Goal: Transaction & Acquisition: Download file/media

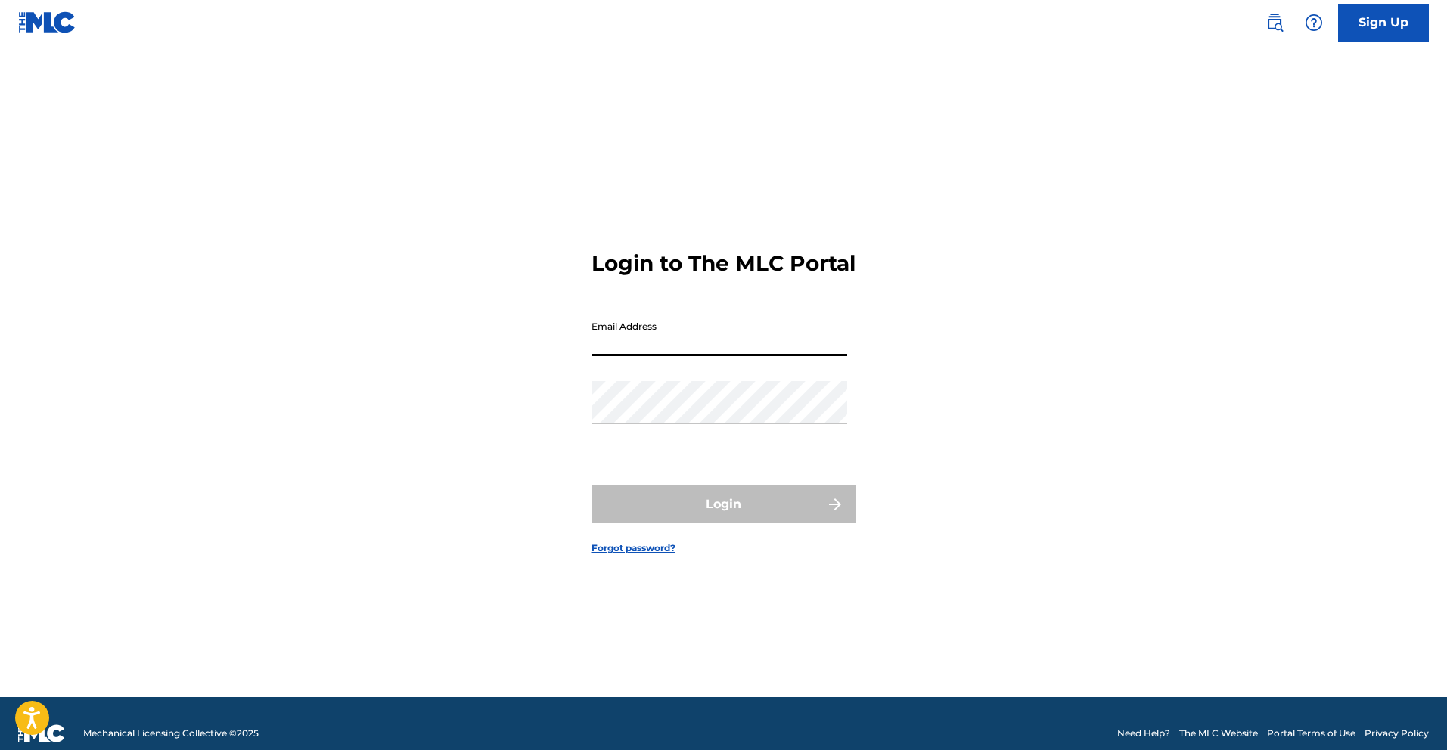
type input "[DOMAIN_NAME][EMAIL_ADDRESS][DOMAIN_NAME]"
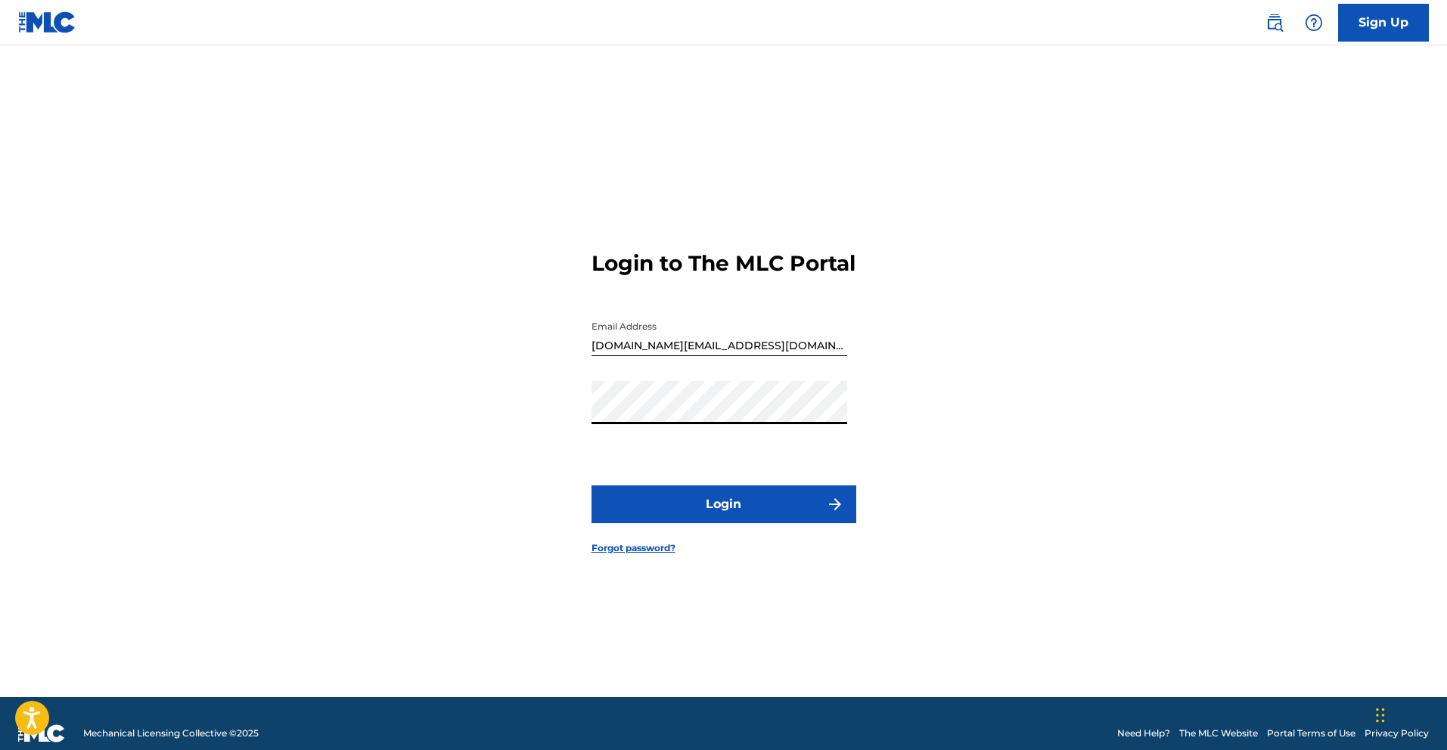
click at [741, 520] on button "Login" at bounding box center [723, 505] width 265 height 38
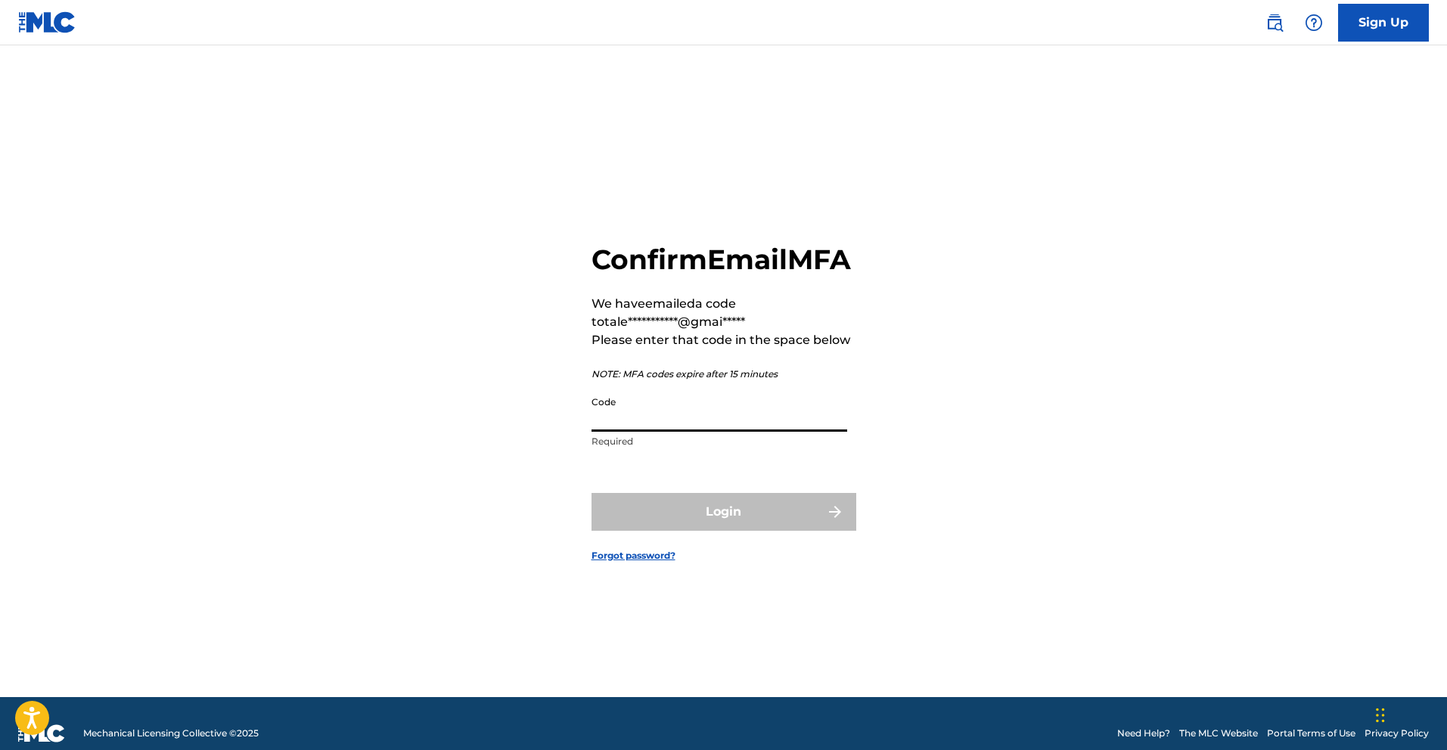
click at [675, 432] on input "Code" at bounding box center [719, 410] width 256 height 43
paste input "728041"
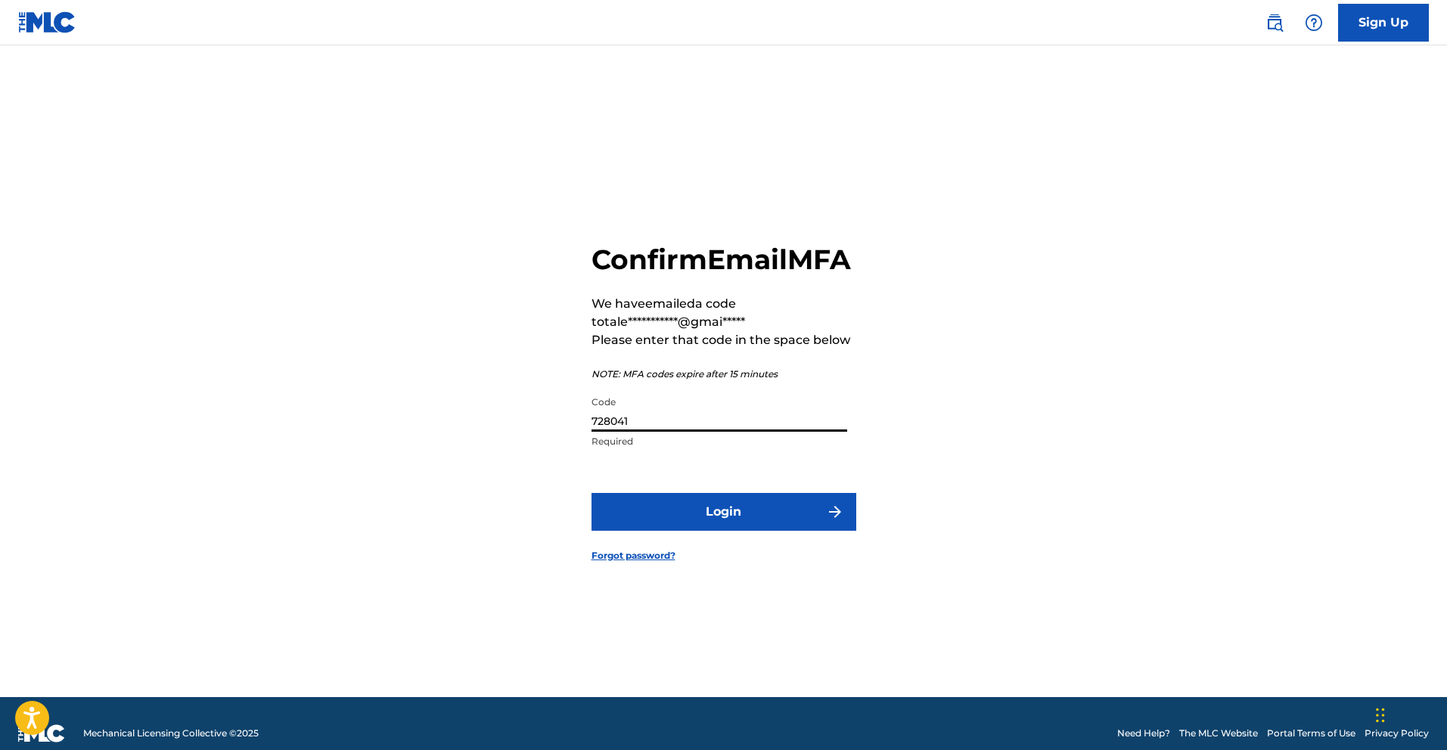
type input "728041"
click at [733, 523] on button "Login" at bounding box center [723, 512] width 265 height 38
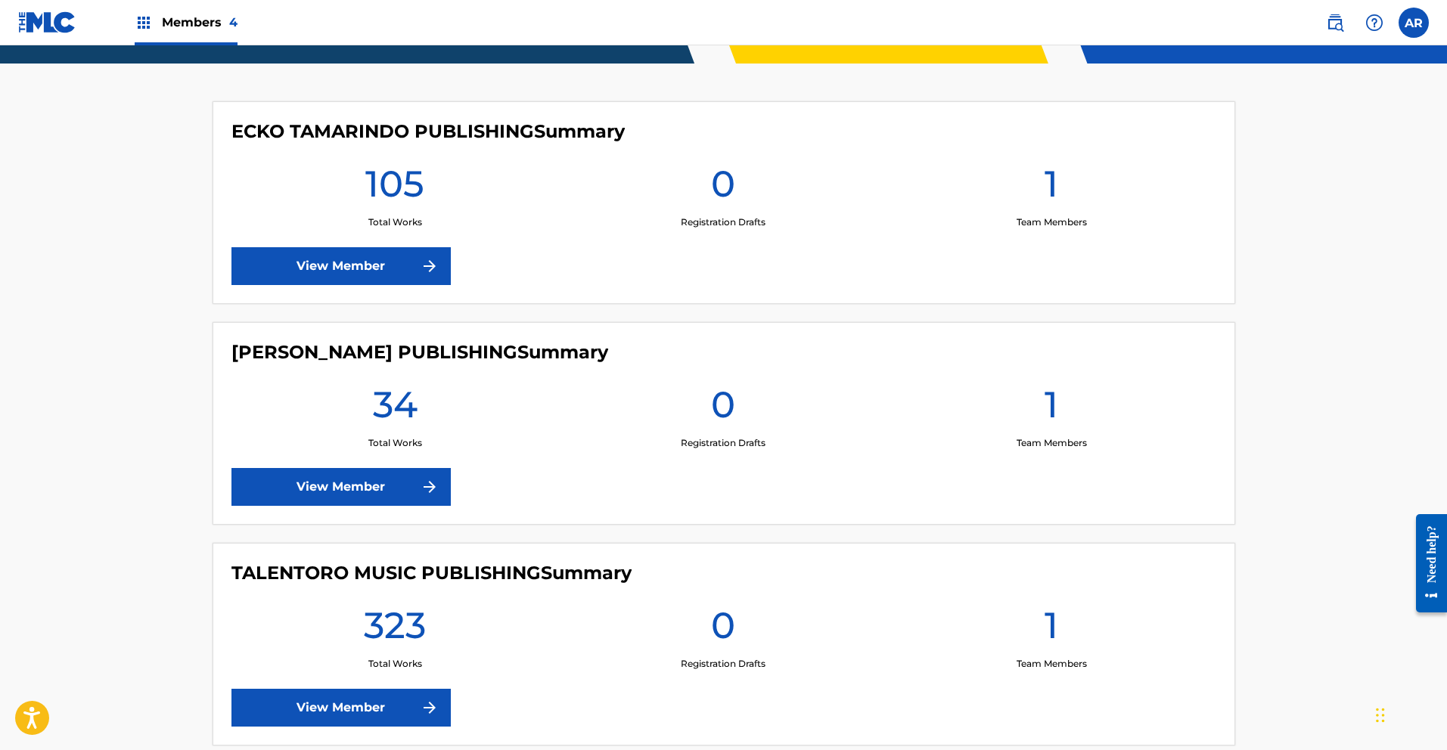
scroll to position [647, 0]
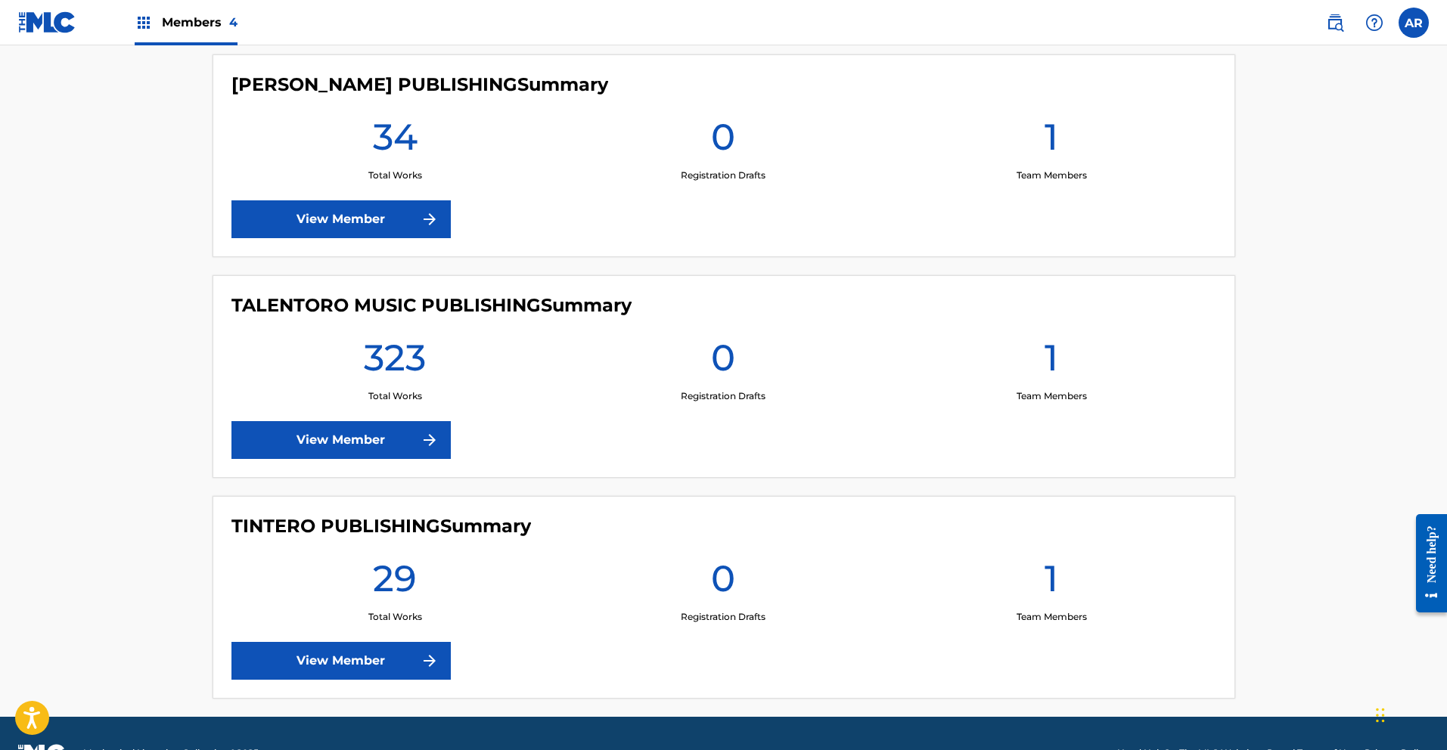
click at [429, 440] on img at bounding box center [429, 440] width 18 height 18
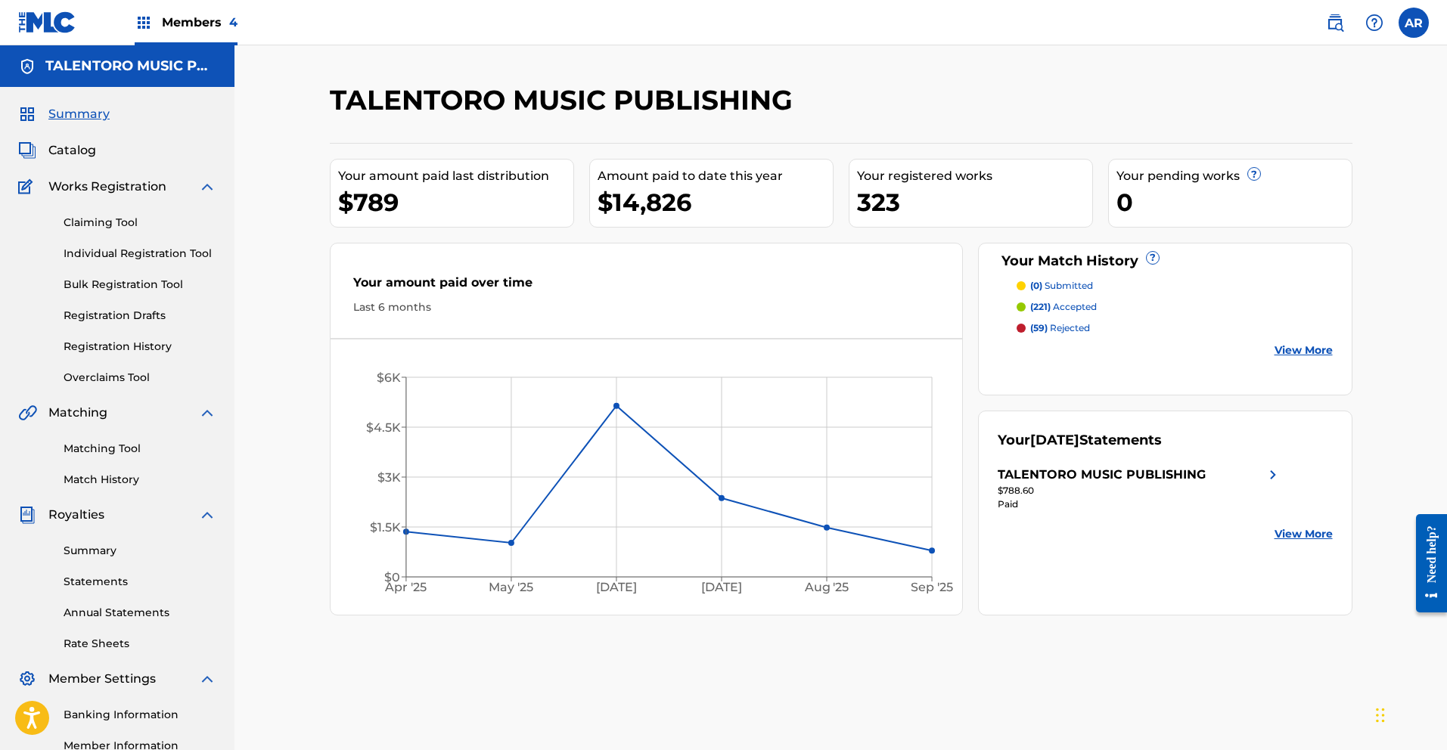
click at [217, 27] on span "Members 4" at bounding box center [200, 22] width 76 height 17
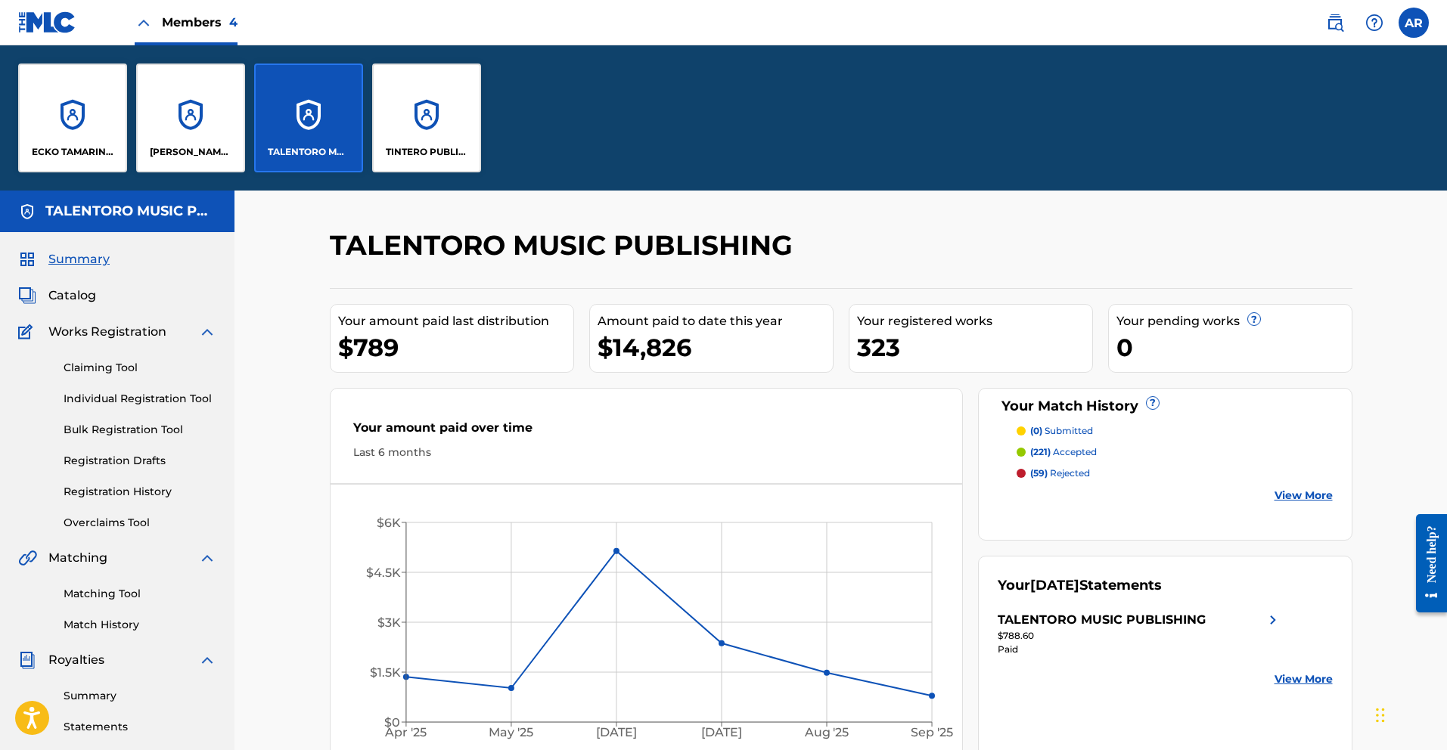
click at [95, 157] on p "ECKO TAMARINDO PUBLISHING" at bounding box center [73, 152] width 82 height 14
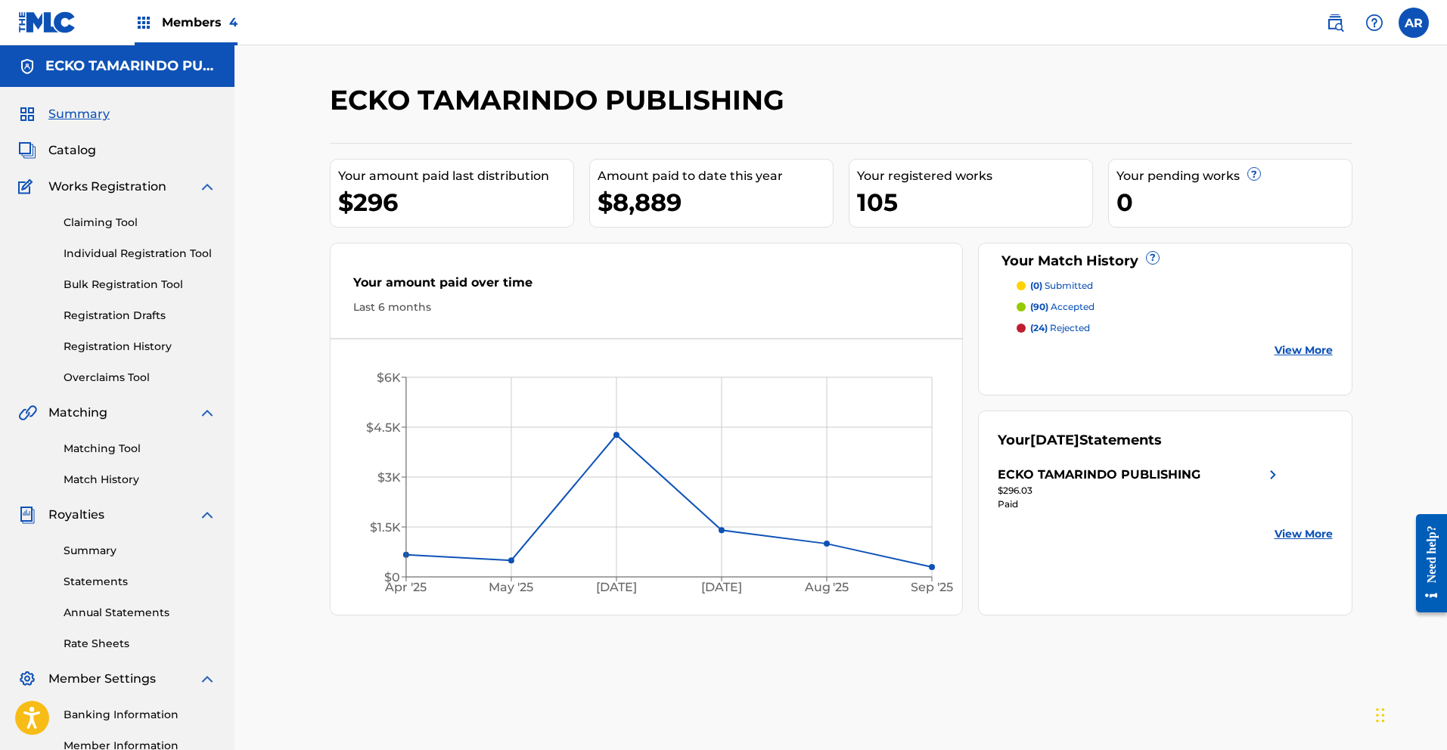
click at [234, 31] on div "Members 4" at bounding box center [186, 22] width 103 height 45
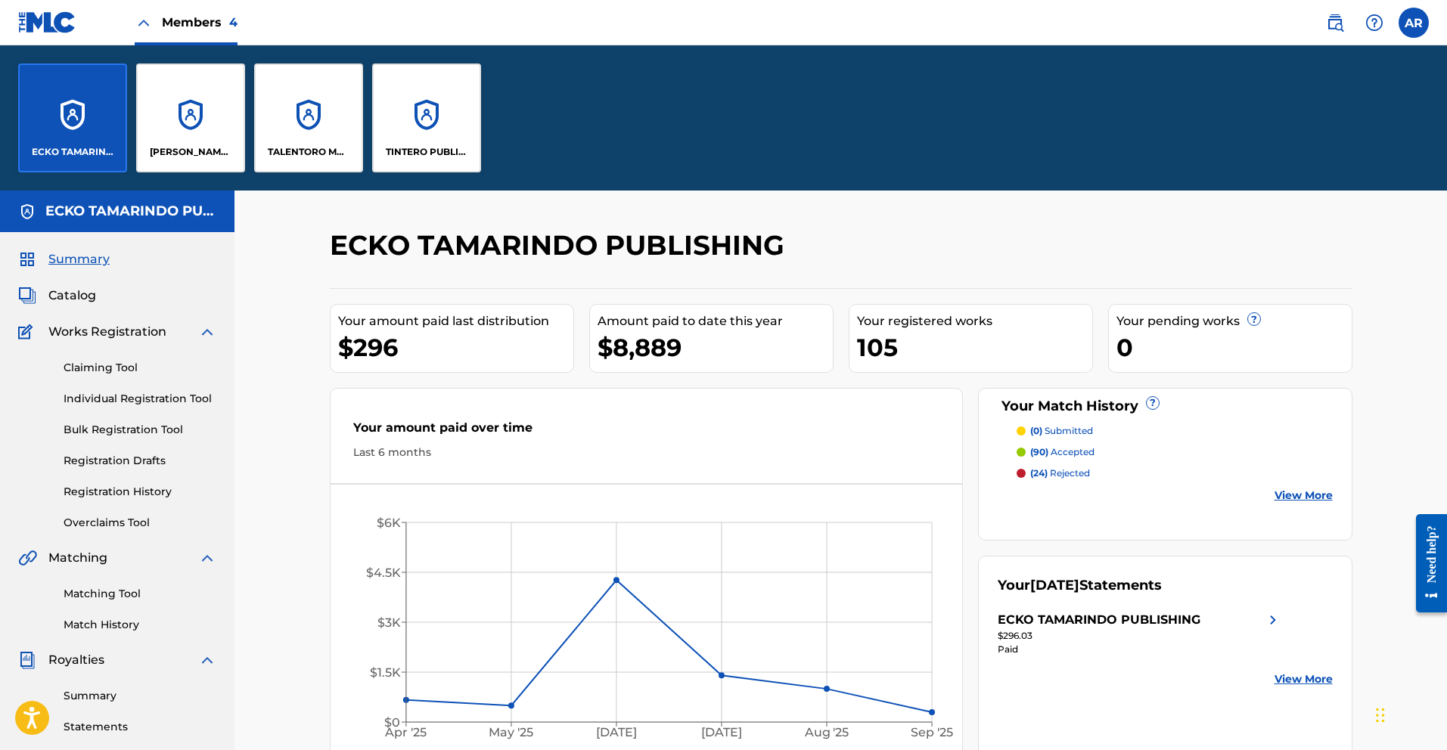
click at [313, 165] on div "TALENTORO MUSIC PUBLISHING" at bounding box center [308, 118] width 109 height 109
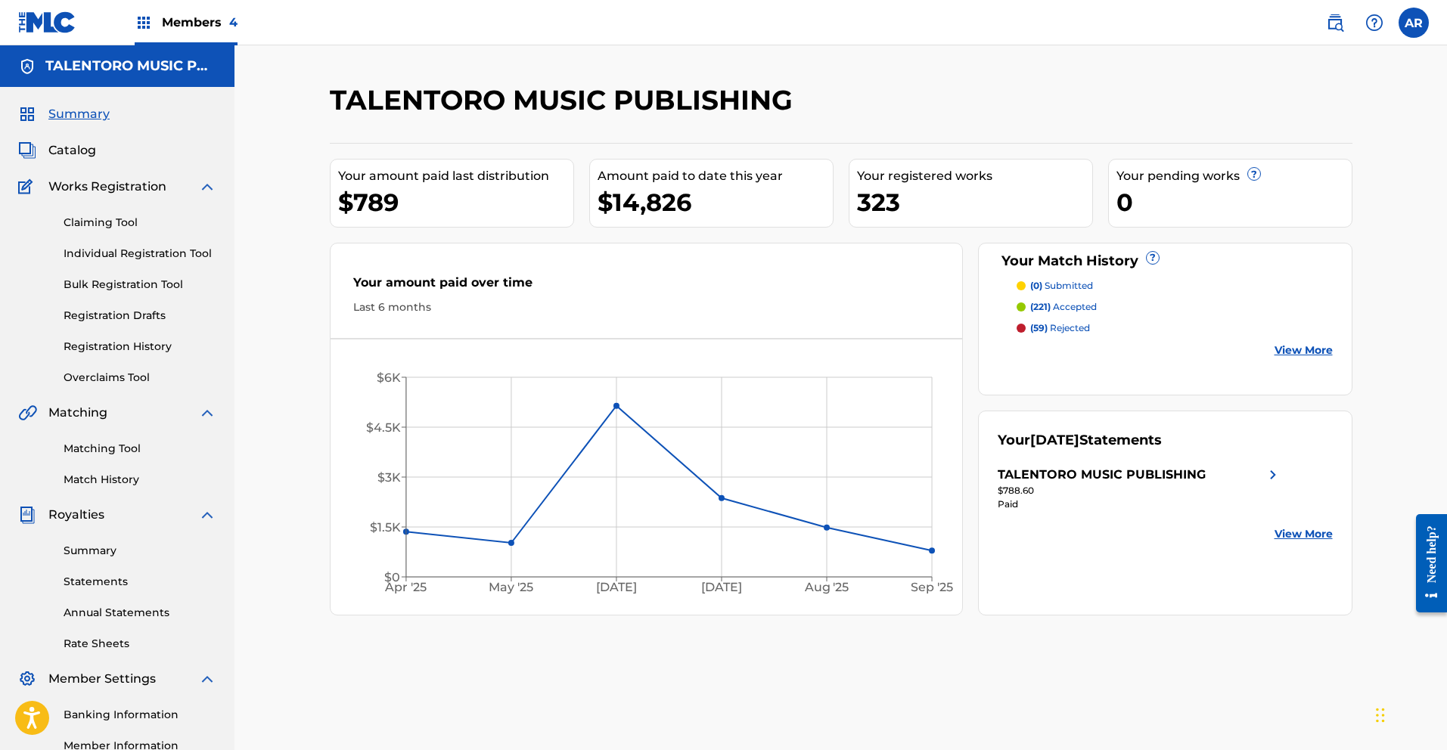
click at [1051, 328] on p "(59) rejected" at bounding box center [1060, 328] width 60 height 14
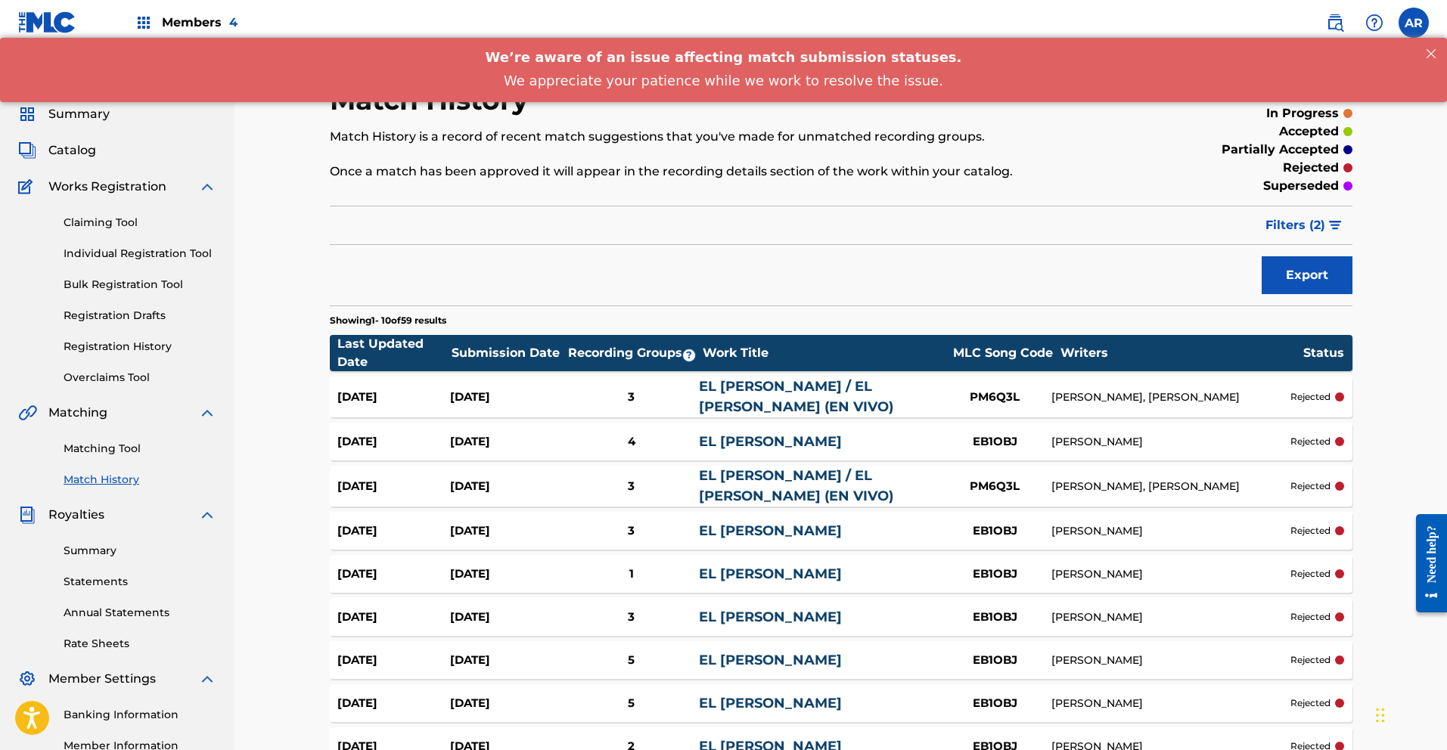
click at [184, 20] on span "Members 4" at bounding box center [200, 22] width 76 height 17
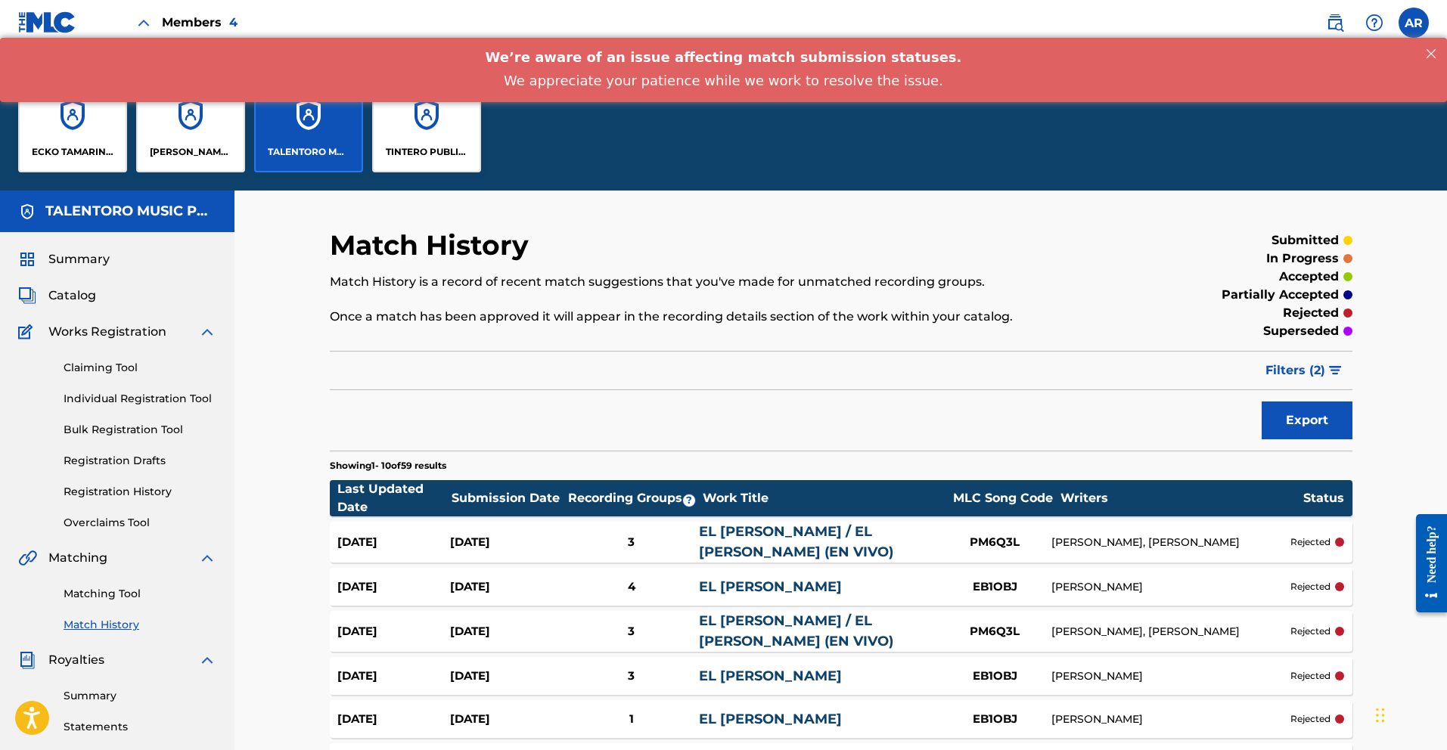
click at [94, 257] on span "Summary" at bounding box center [78, 259] width 61 height 18
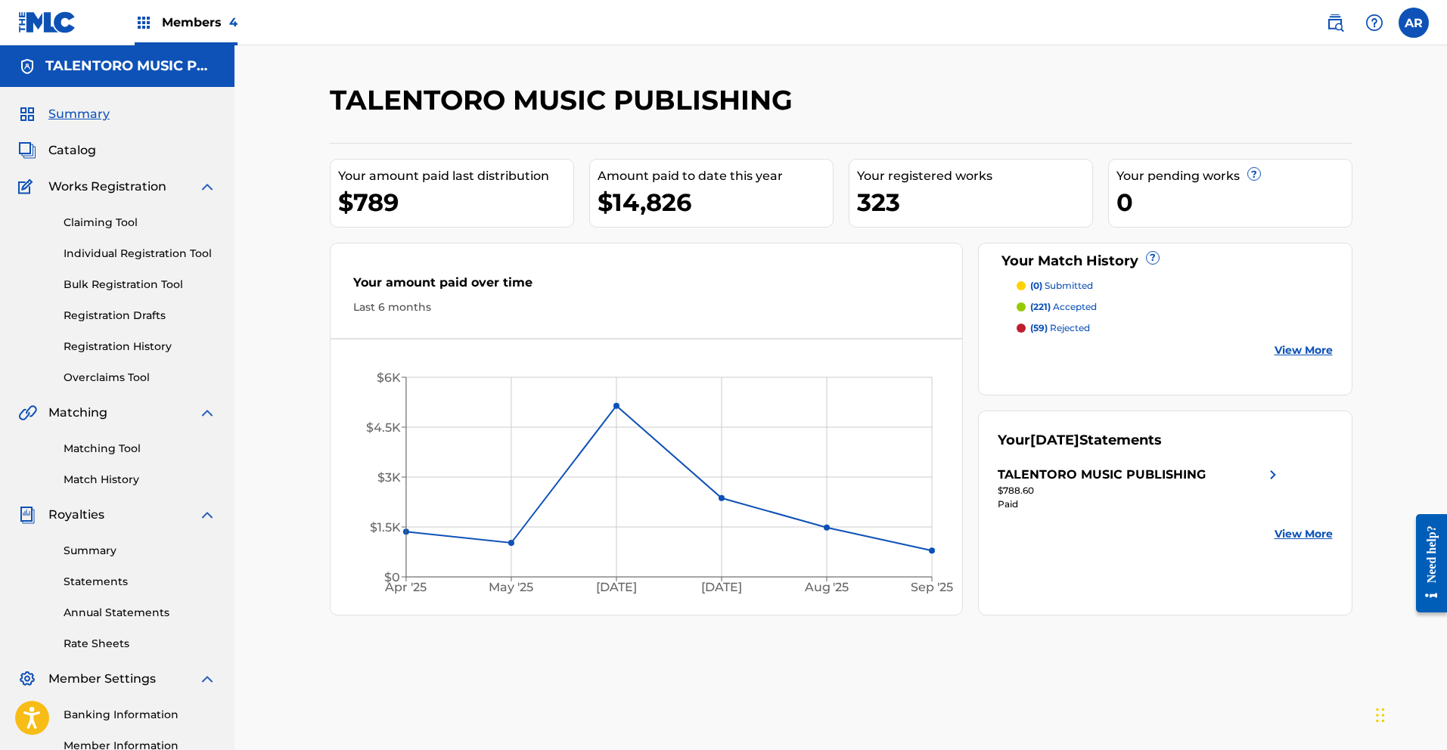
click at [107, 579] on link "Statements" at bounding box center [140, 582] width 153 height 16
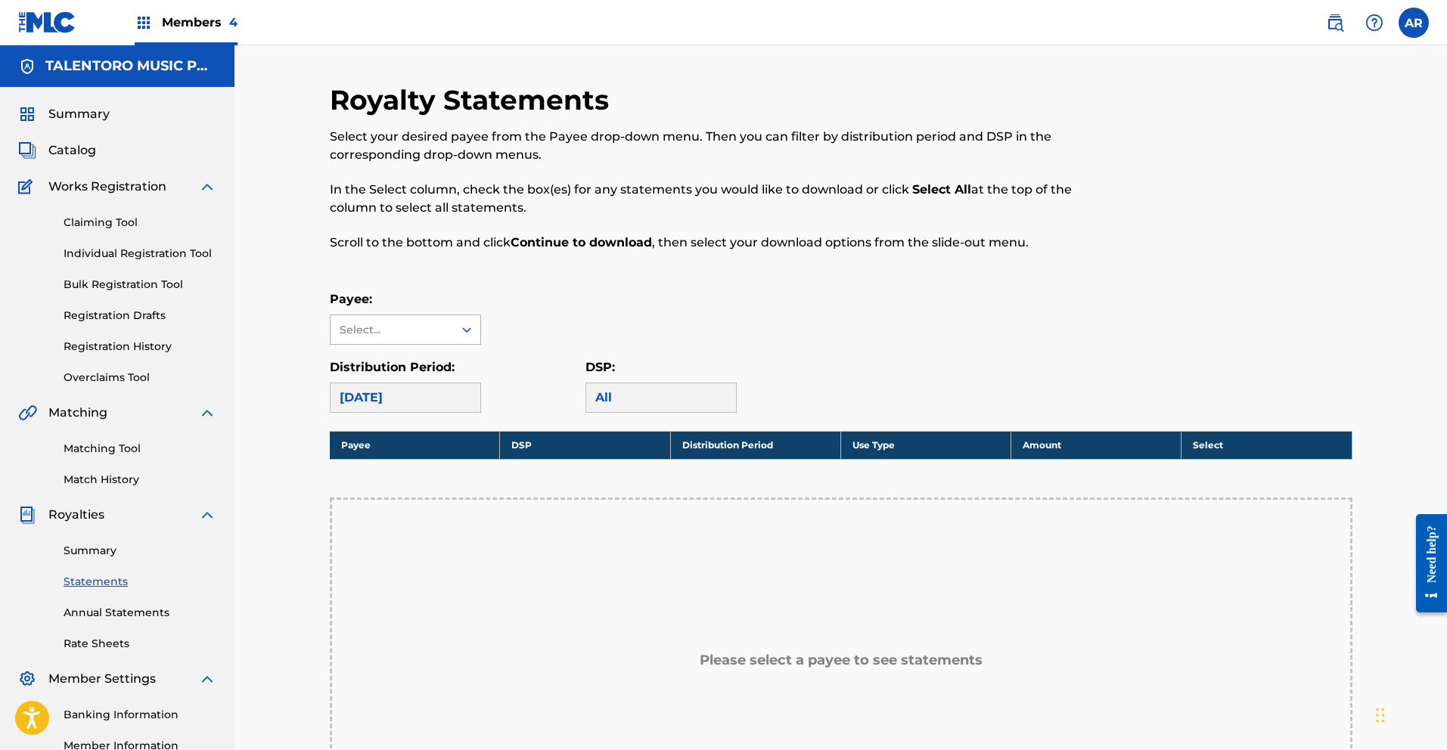
click at [459, 337] on icon at bounding box center [466, 329] width 15 height 15
click at [459, 377] on div "TALENTORO MUSIC PUBLISHING" at bounding box center [405, 373] width 150 height 56
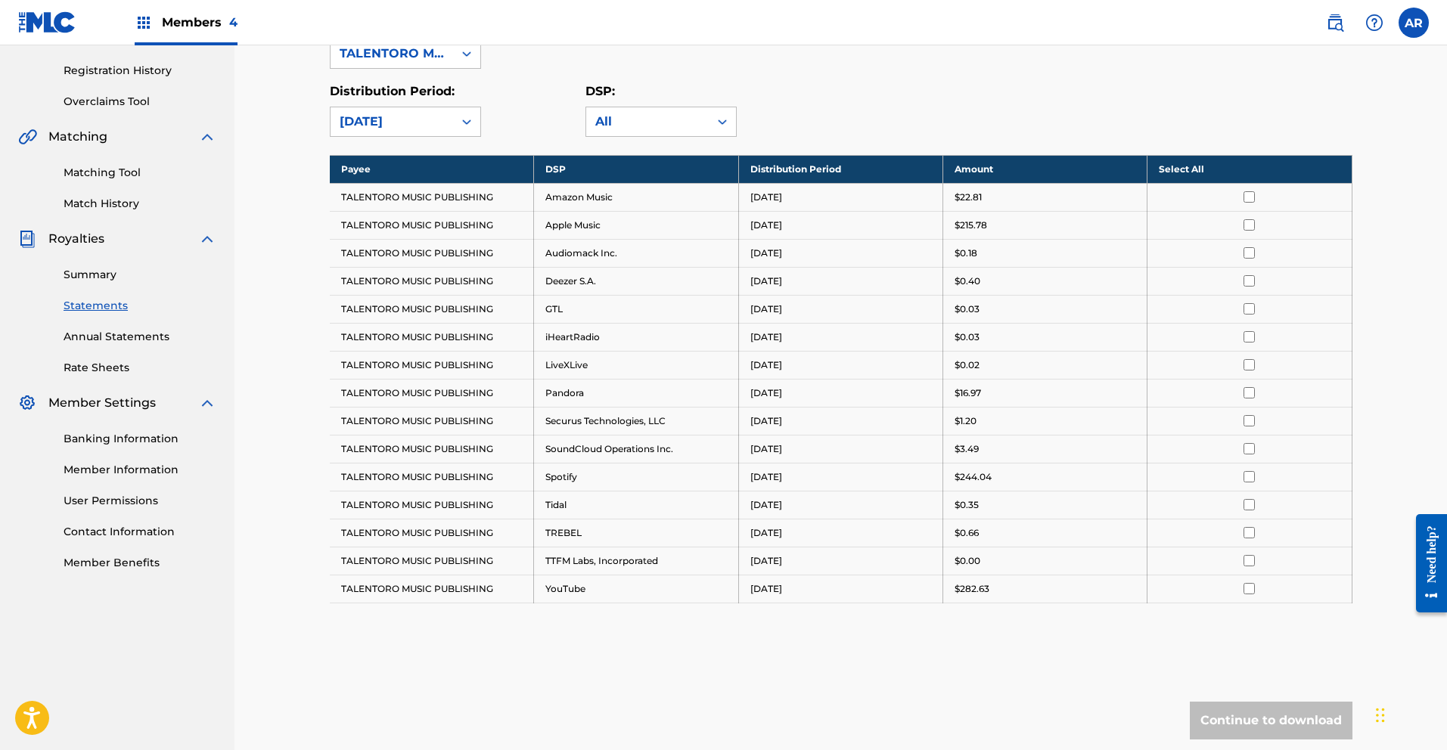
scroll to position [282, 0]
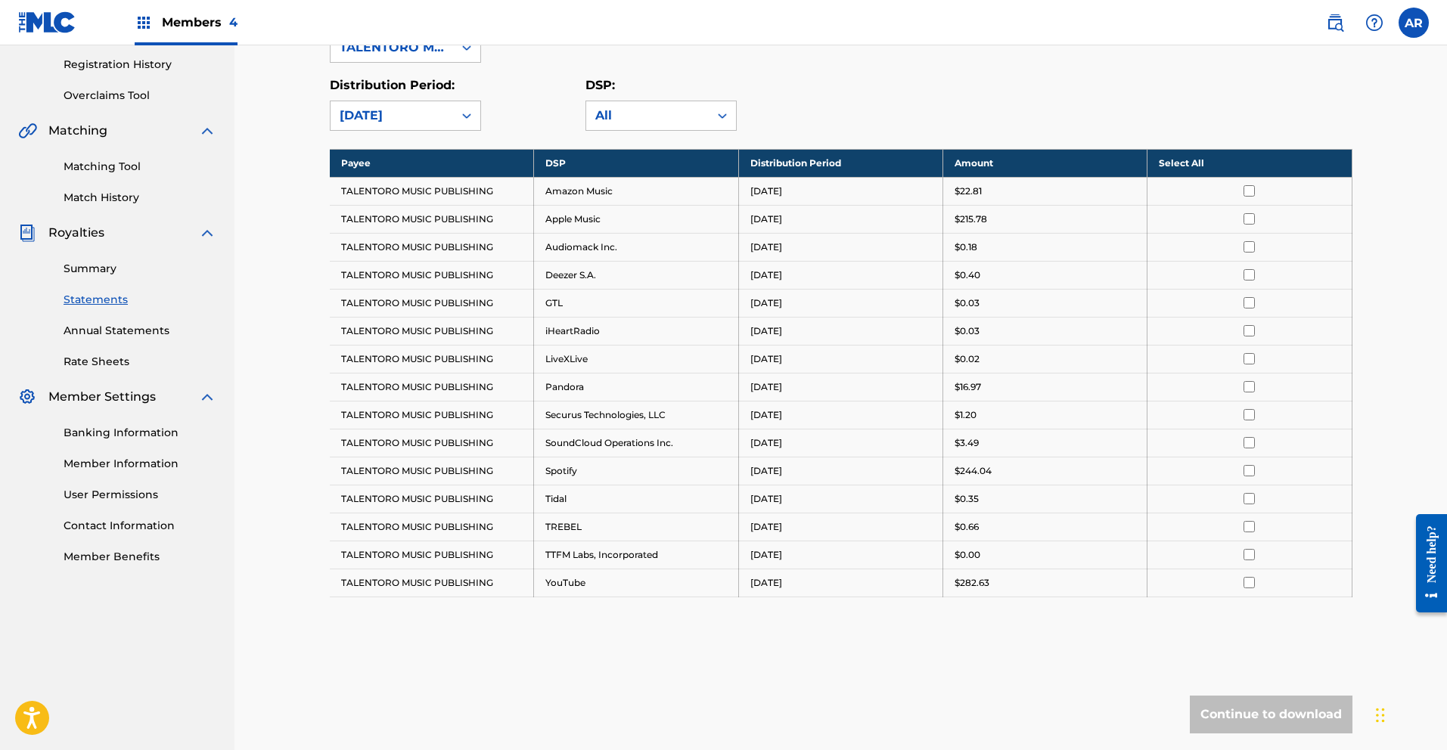
click at [1246, 193] on input "checkbox" at bounding box center [1248, 190] width 11 height 11
click at [1246, 216] on input "checkbox" at bounding box center [1248, 218] width 11 height 11
click at [1246, 245] on input "checkbox" at bounding box center [1248, 246] width 11 height 11
click at [1251, 275] on input "checkbox" at bounding box center [1248, 274] width 11 height 11
click at [1249, 303] on input "checkbox" at bounding box center [1248, 302] width 11 height 11
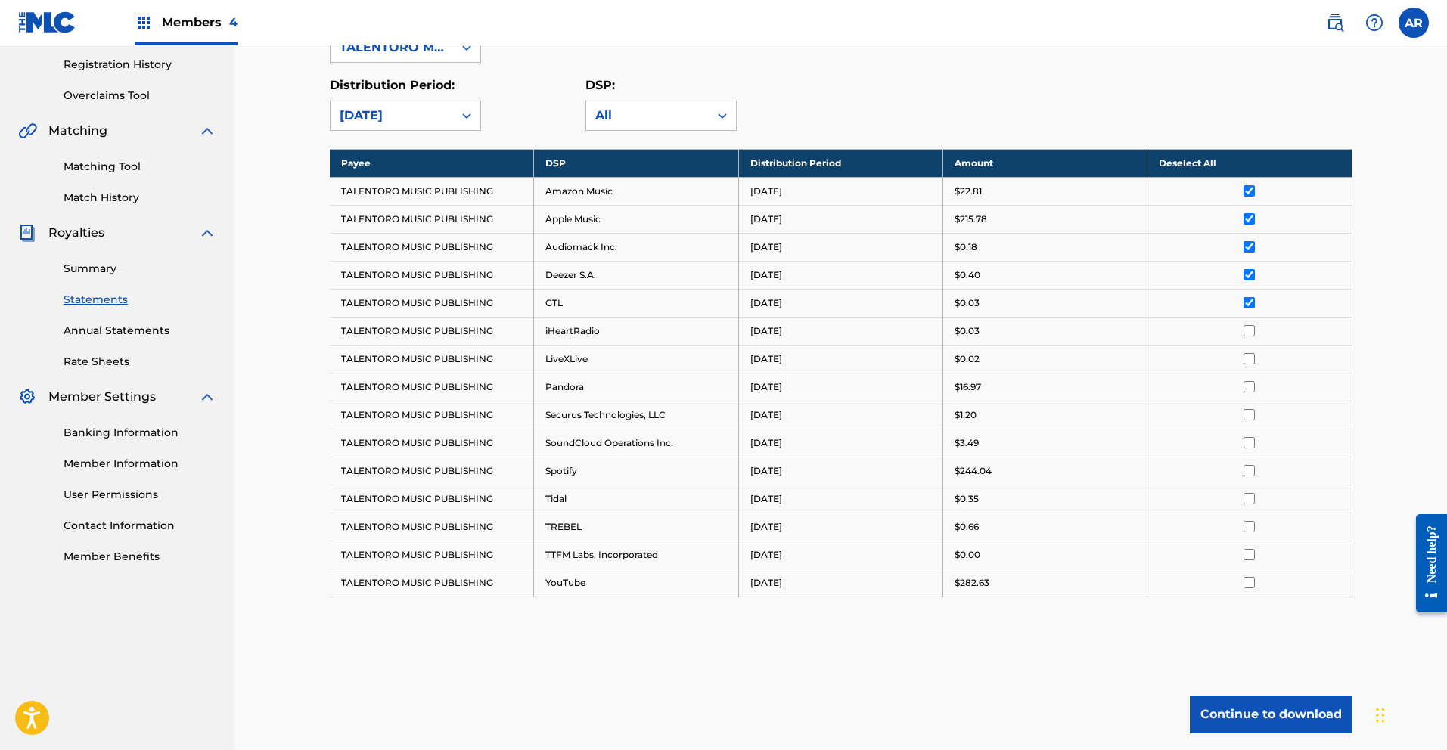
click at [1247, 330] on input "checkbox" at bounding box center [1248, 330] width 11 height 11
click at [1246, 359] on input "checkbox" at bounding box center [1248, 358] width 11 height 11
click at [1248, 384] on input "checkbox" at bounding box center [1248, 386] width 11 height 11
click at [1249, 416] on input "checkbox" at bounding box center [1248, 414] width 11 height 11
click at [1249, 440] on input "checkbox" at bounding box center [1248, 442] width 11 height 11
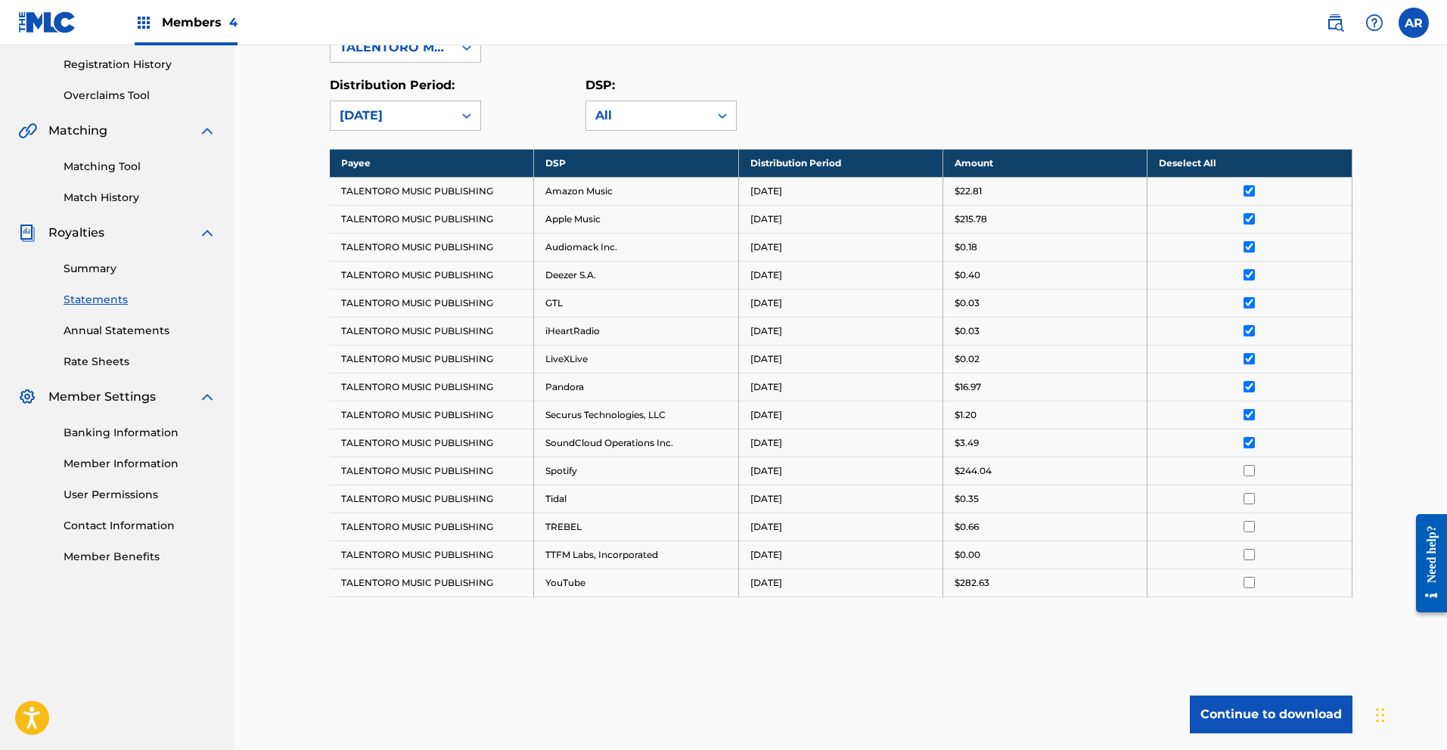
click at [1249, 475] on input "checkbox" at bounding box center [1248, 470] width 11 height 11
click at [1248, 498] on input "checkbox" at bounding box center [1248, 498] width 11 height 11
click at [1250, 528] on input "checkbox" at bounding box center [1248, 526] width 11 height 11
click at [1252, 554] on input "checkbox" at bounding box center [1248, 554] width 11 height 11
click at [1252, 583] on input "checkbox" at bounding box center [1248, 582] width 11 height 11
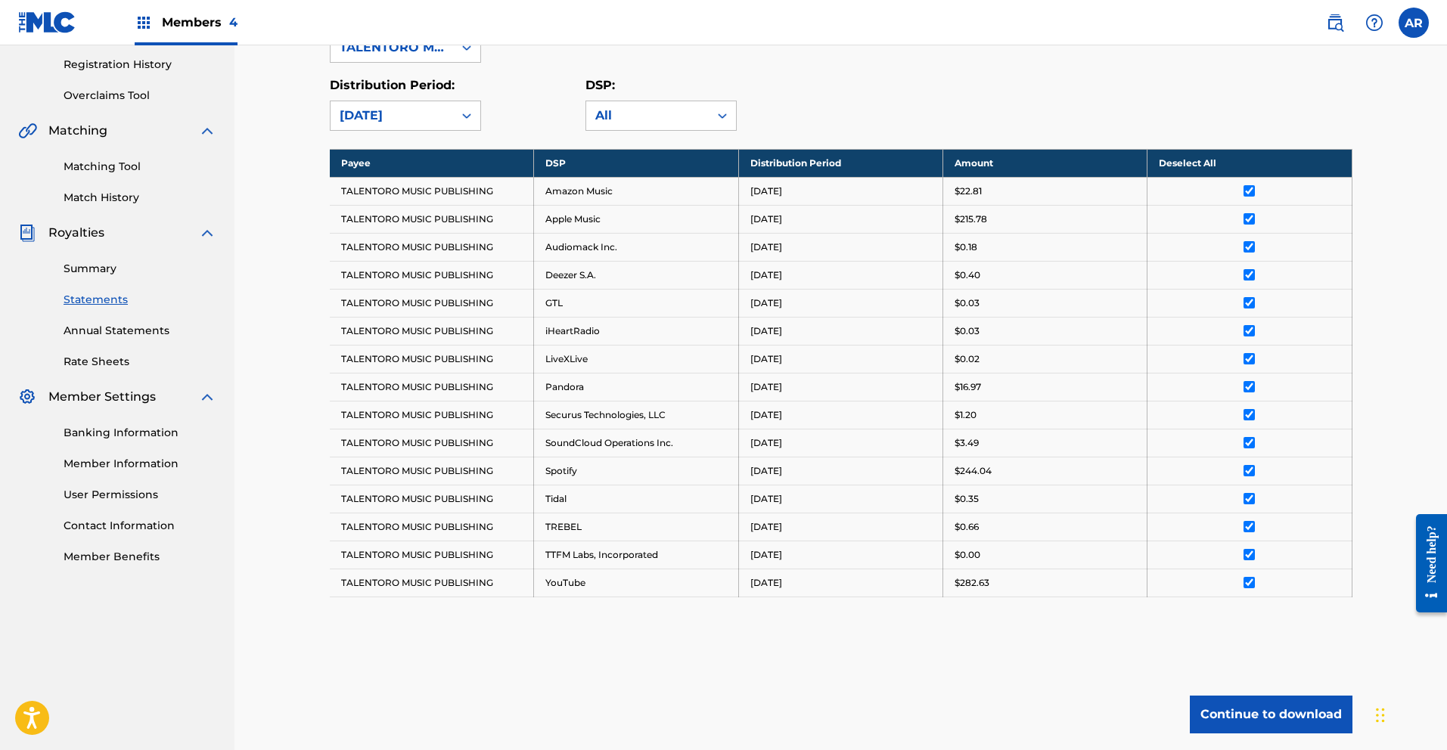
click at [1287, 714] on button "Continue to download" at bounding box center [1271, 715] width 163 height 38
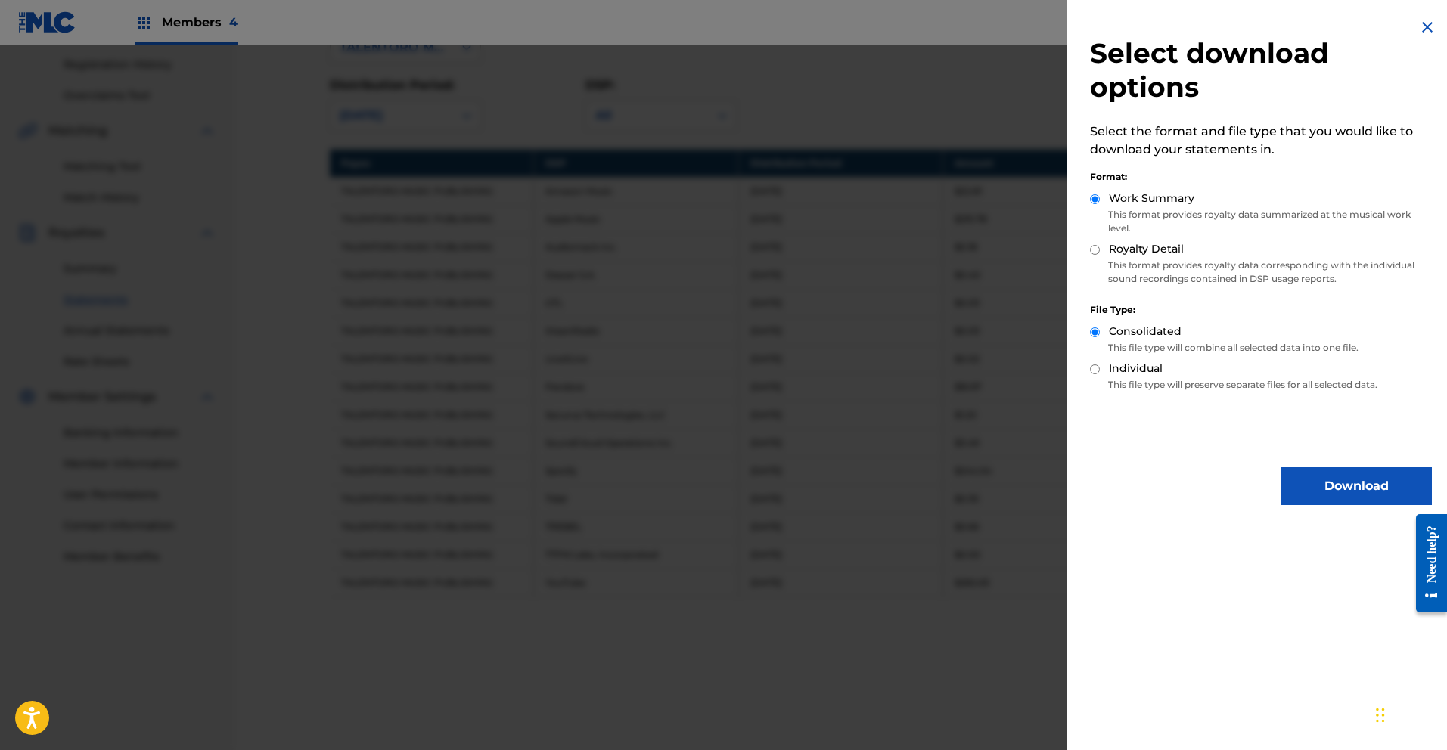
click at [1091, 249] on input "Royalty Detail" at bounding box center [1095, 250] width 10 height 10
radio input "true"
click at [1353, 489] on button "Download" at bounding box center [1355, 486] width 151 height 38
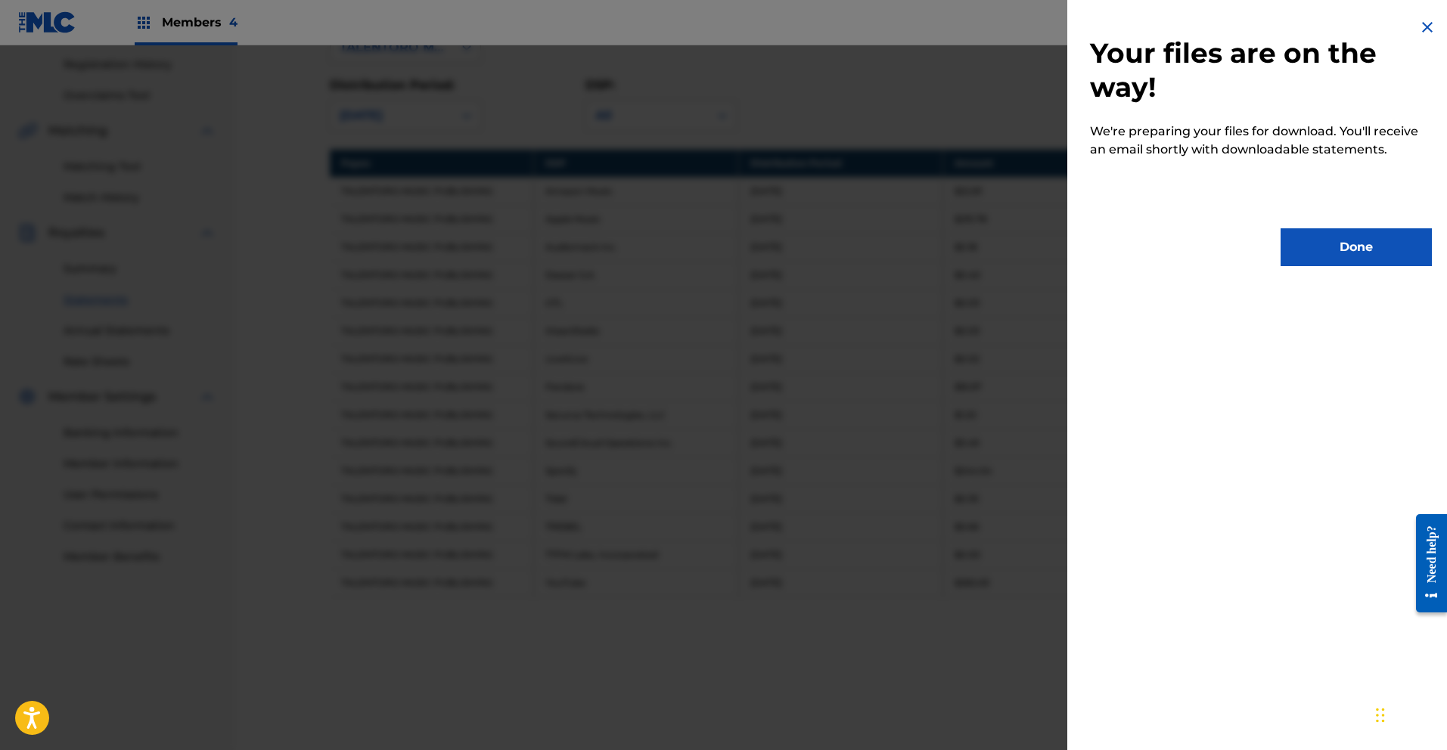
click at [1346, 256] on button "Done" at bounding box center [1355, 247] width 151 height 38
